Goal: Use online tool/utility: Use online tool/utility

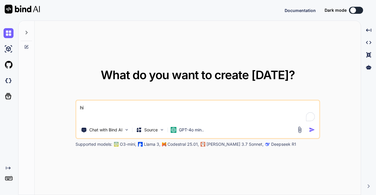
type textarea "x"
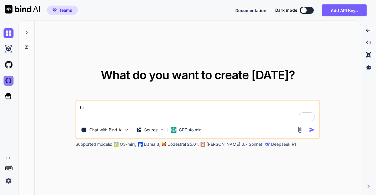
click at [9, 78] on img at bounding box center [9, 81] width 10 height 10
click at [240, 106] on textarea "hi" at bounding box center [197, 112] width 243 height 22
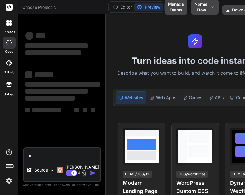
click at [244, 82] on div "Turn ideas into code instantly Describe what you want to build, and watch it co…" at bounding box center [195, 104] width 178 height 181
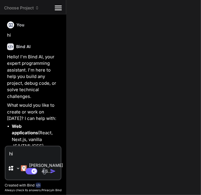
click at [29, 8] on span "Choose Project" at bounding box center [21, 8] width 35 height 6
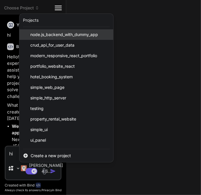
click at [40, 34] on span "node.js_backend_with_dummy_app" at bounding box center [64, 35] width 68 height 6
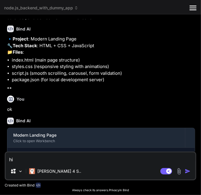
scroll to position [309, 0]
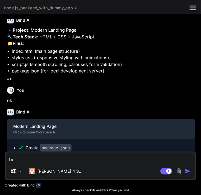
type textarea "x"
